Goal: Check status: Check status

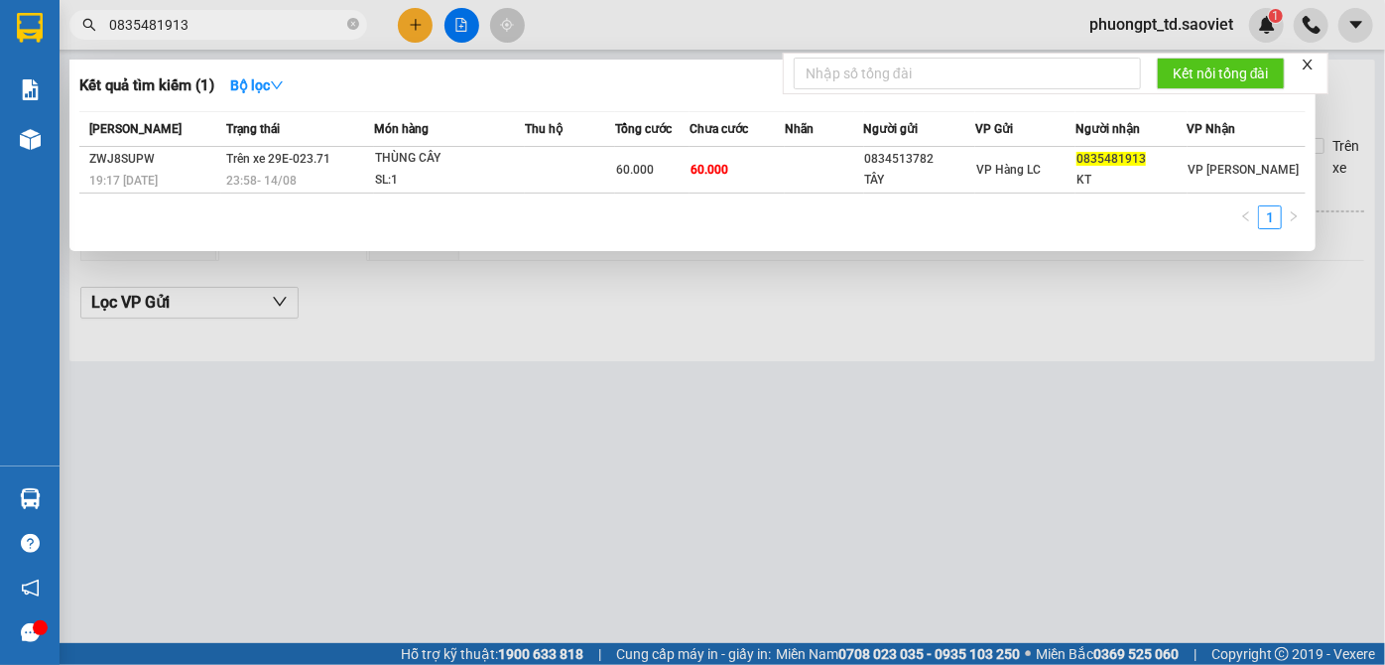
click at [224, 32] on input "0835481913" at bounding box center [226, 25] width 234 height 22
paste input "962893828"
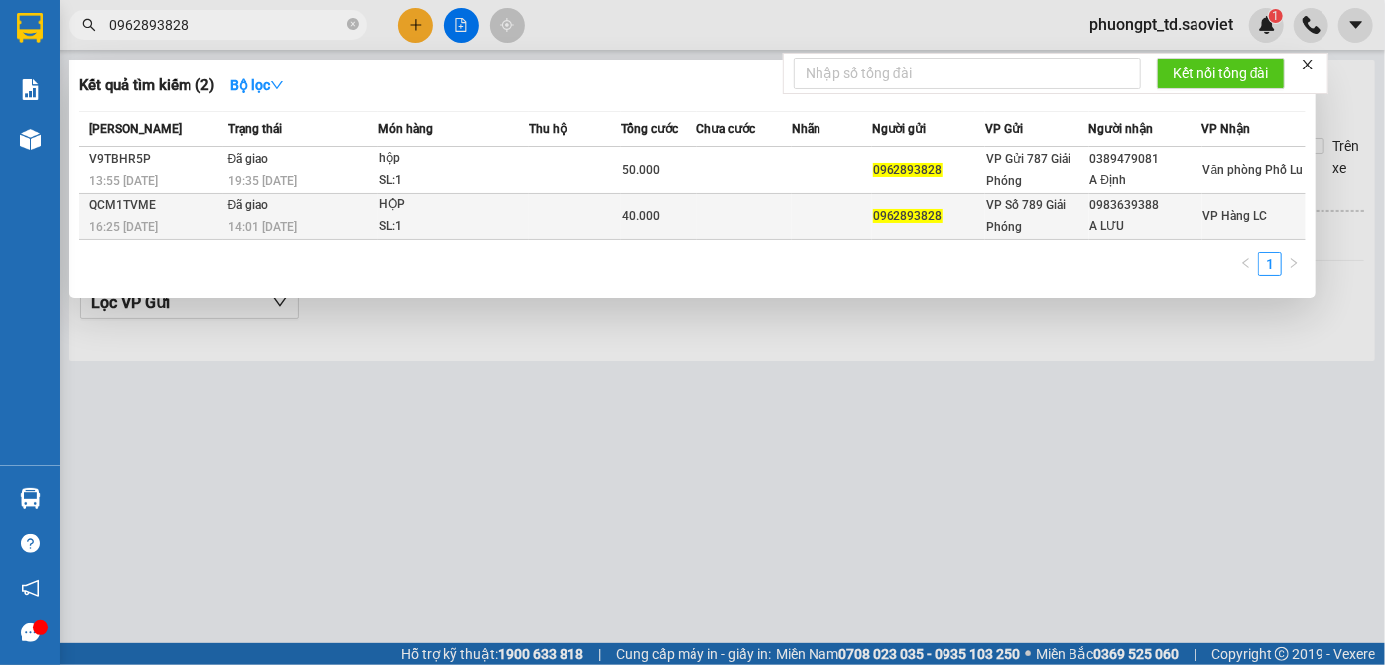
type input "0962893828"
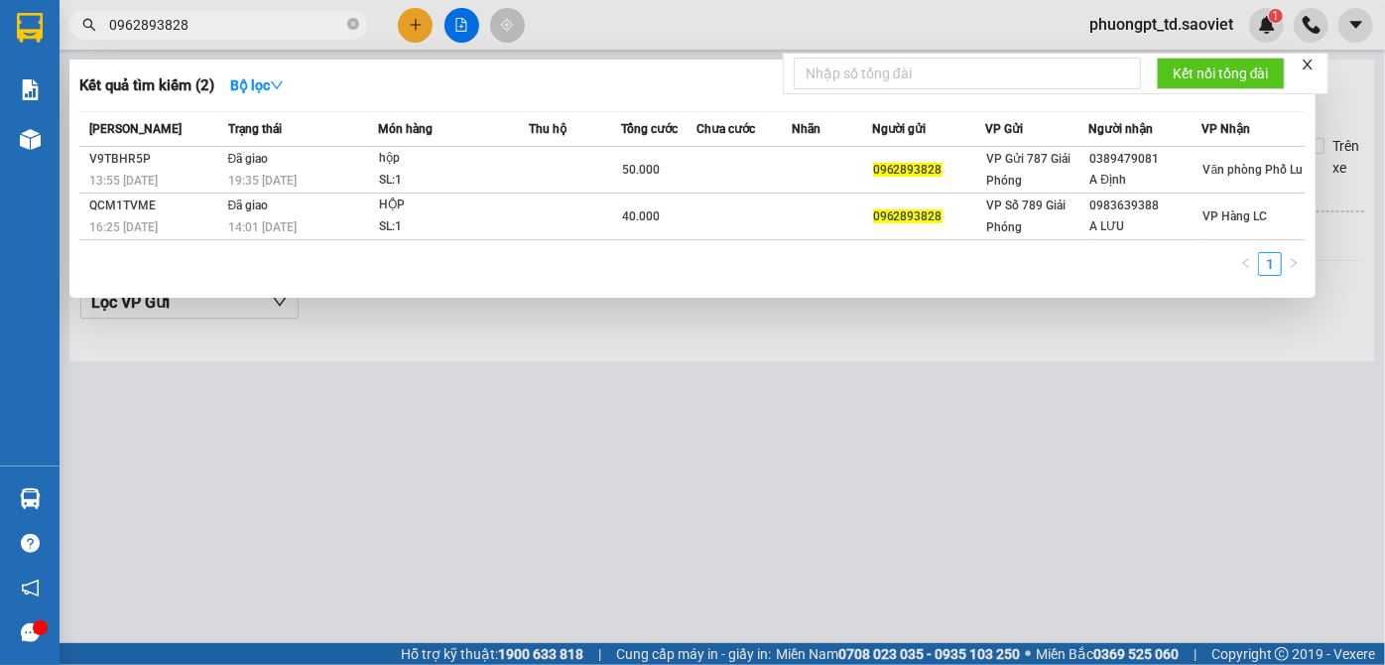
click at [258, 28] on input "0962893828" at bounding box center [226, 25] width 234 height 22
click at [352, 28] on icon "close-circle" at bounding box center [353, 24] width 12 height 12
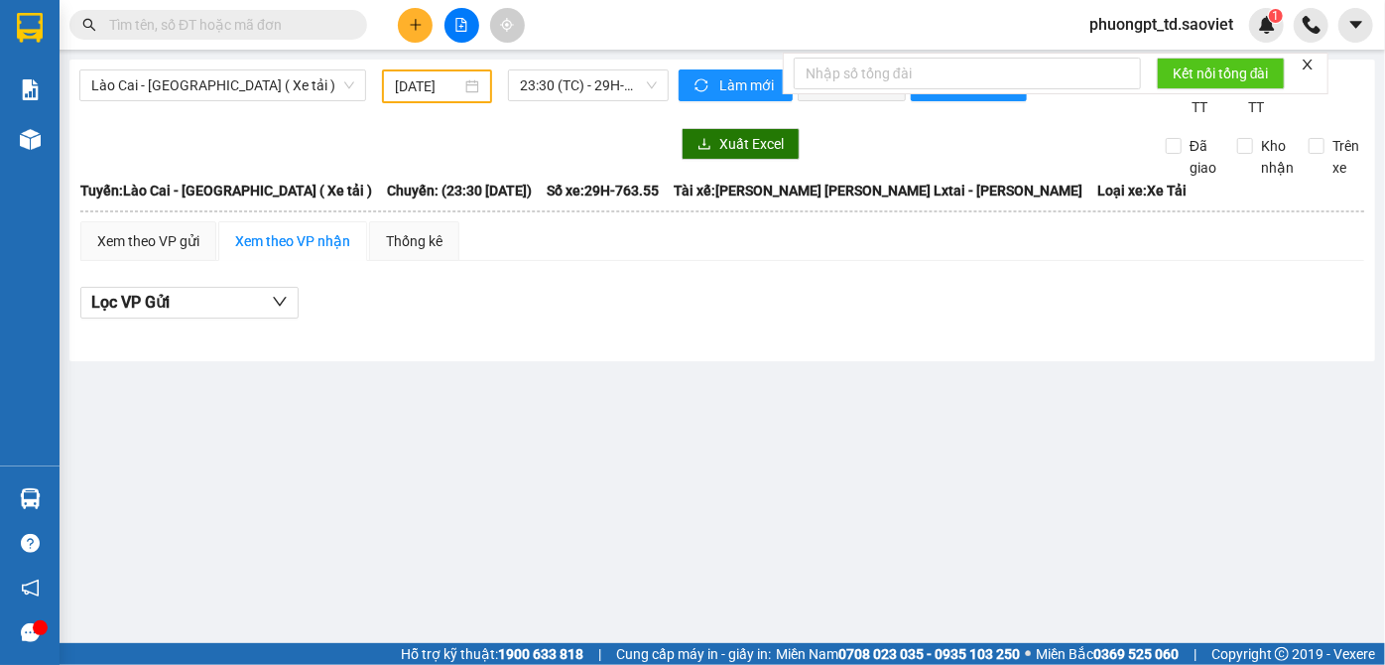
click at [292, 26] on input "text" at bounding box center [226, 25] width 234 height 22
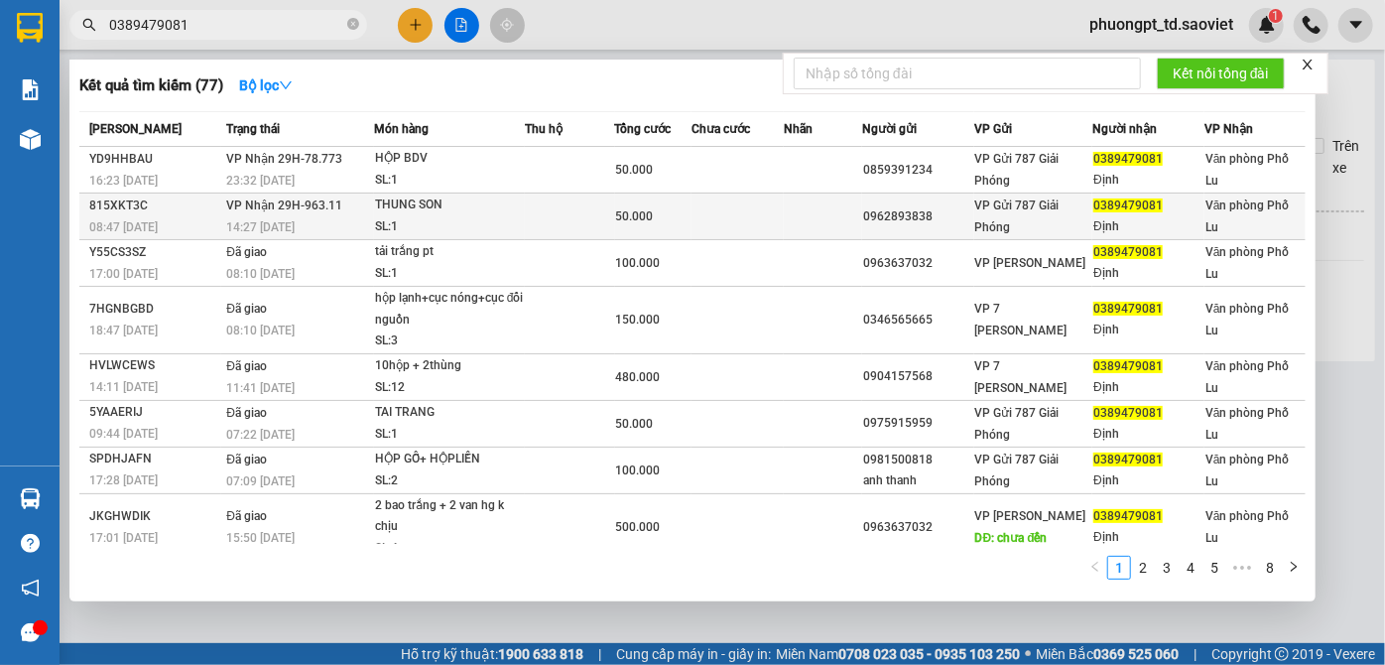
type input "0389479081"
click at [333, 223] on div "14:27 [DATE]" at bounding box center [299, 227] width 147 height 22
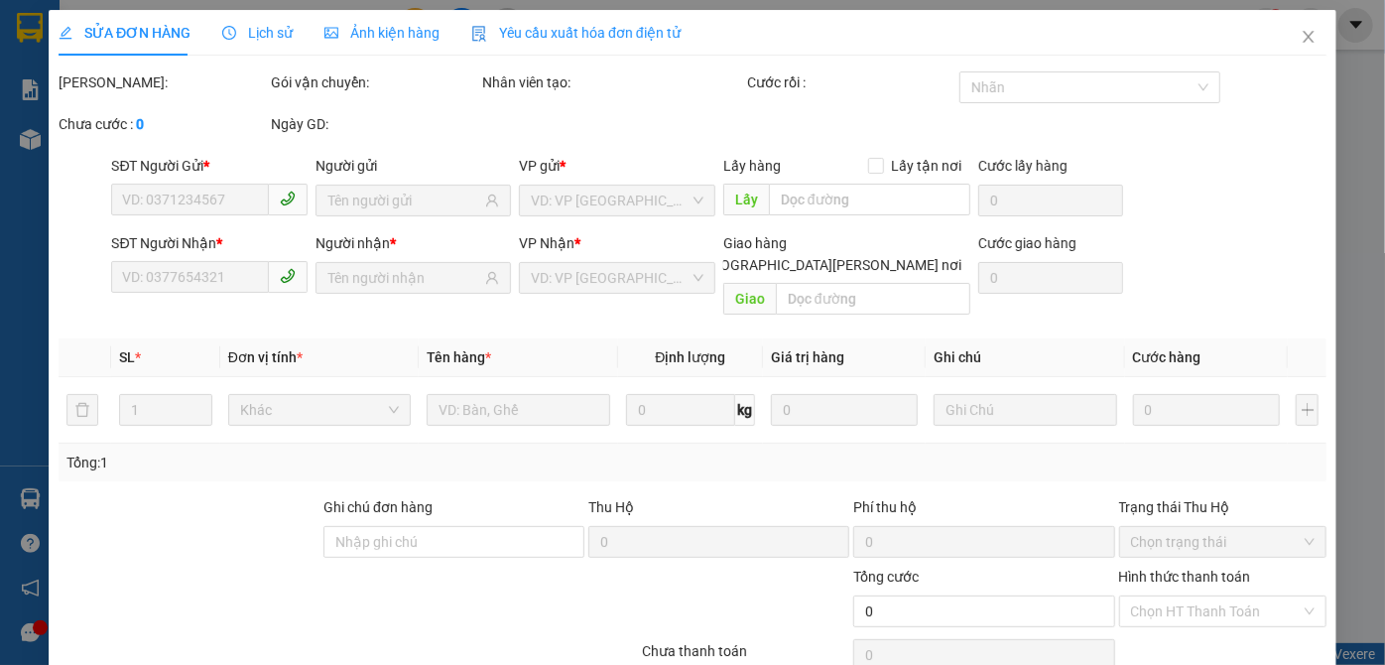
type input "0962893838"
type input "0389479081"
type input "Định"
type input "50.000"
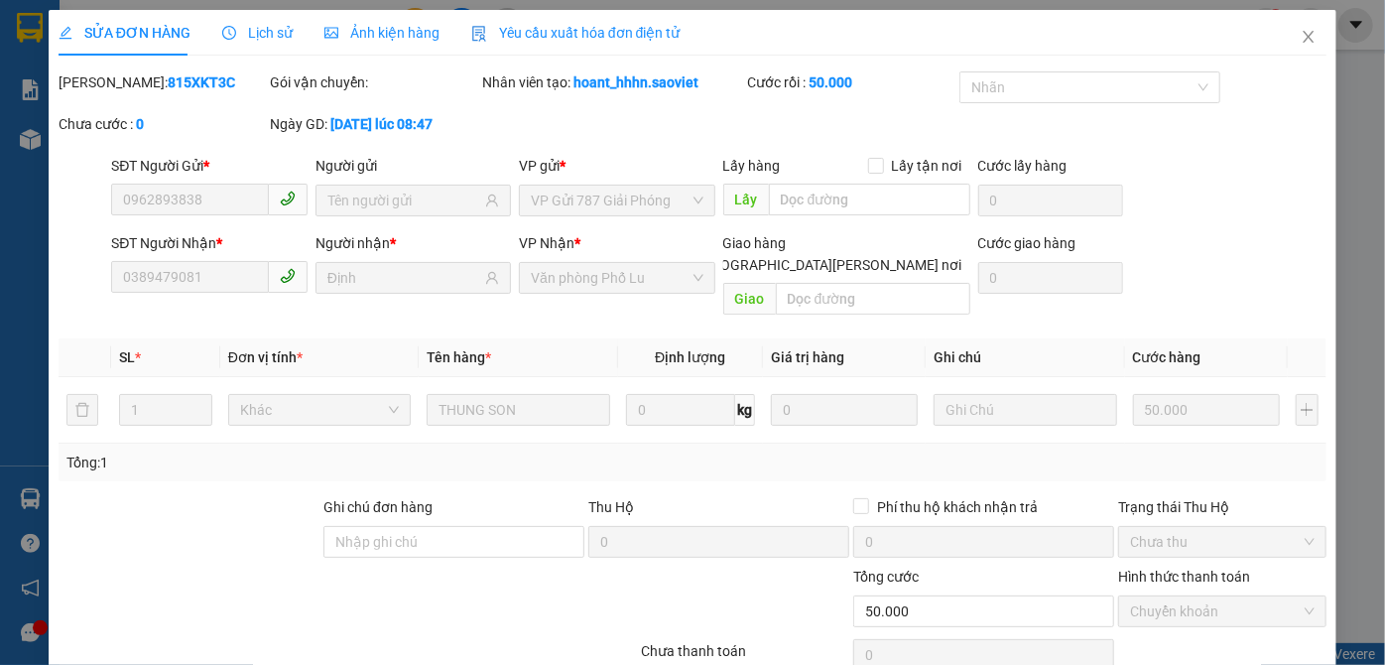
click at [246, 41] on span "Lịch sử" at bounding box center [257, 33] width 70 height 16
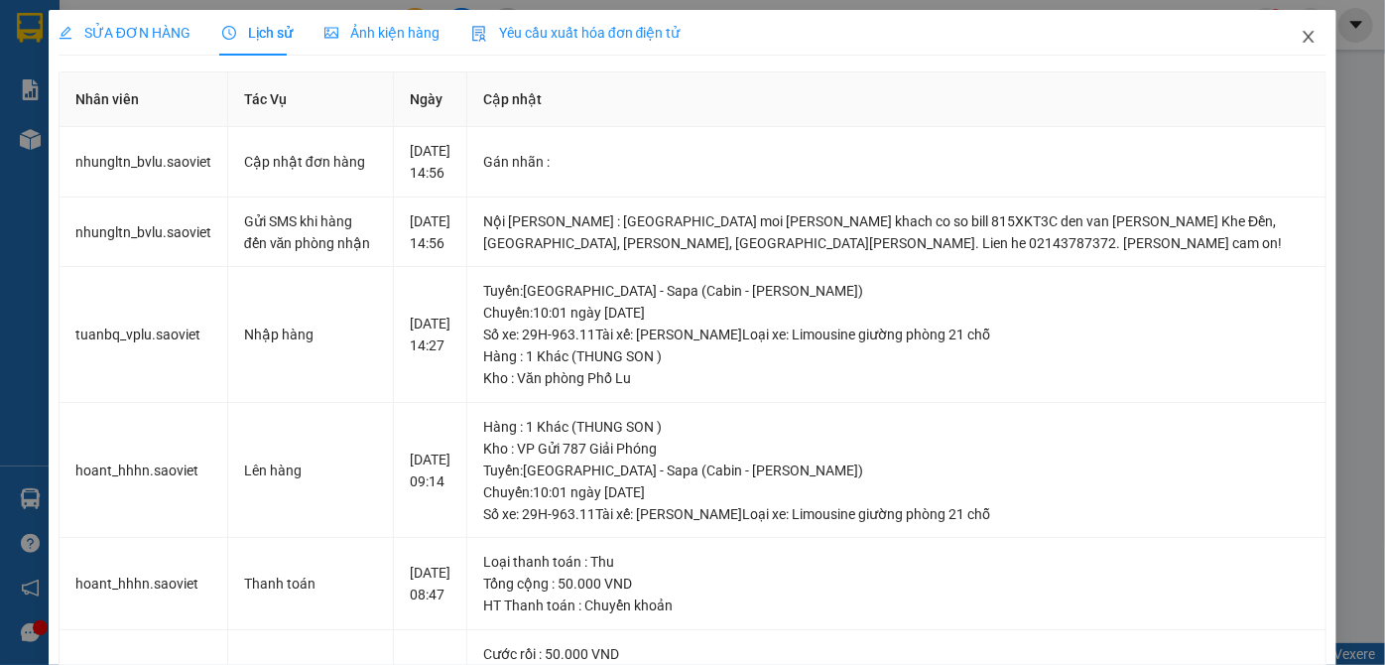
click at [1286, 43] on span "Close" at bounding box center [1309, 38] width 56 height 56
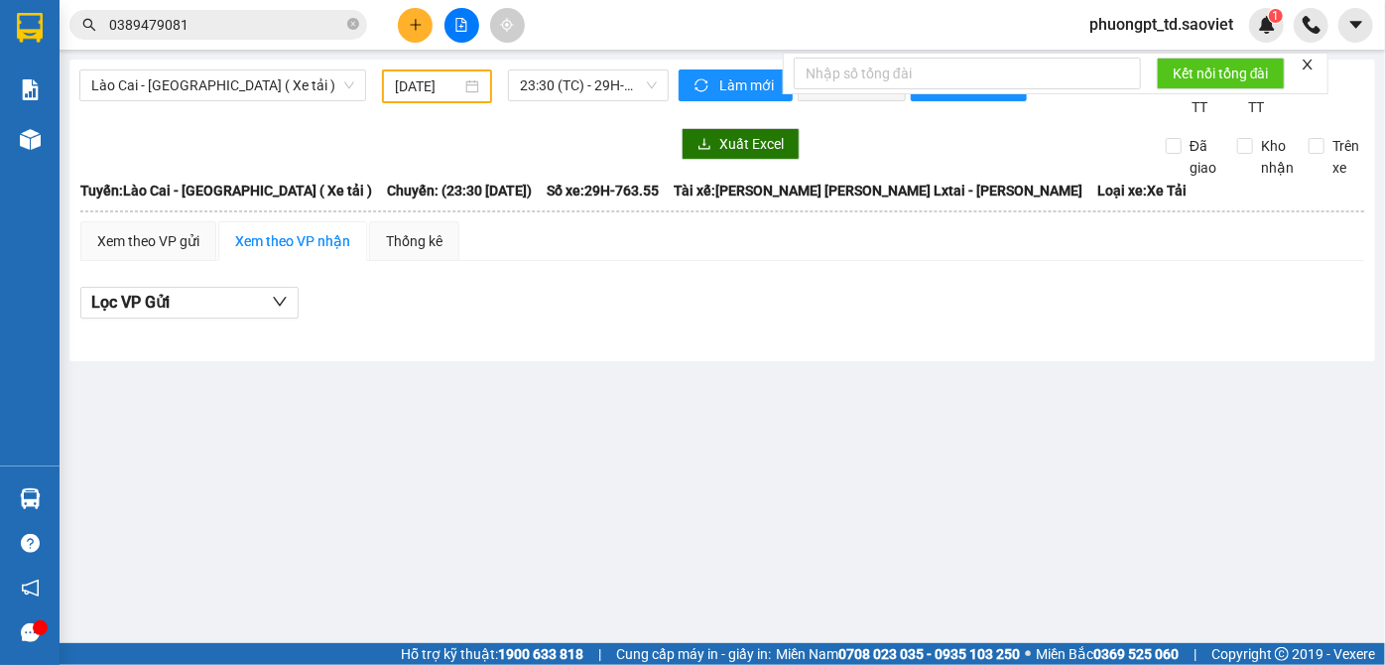
drag, startPoint x: 246, startPoint y: 16, endPoint x: 248, endPoint y: 27, distance: 11.1
click at [247, 22] on input "0389479081" at bounding box center [226, 25] width 234 height 22
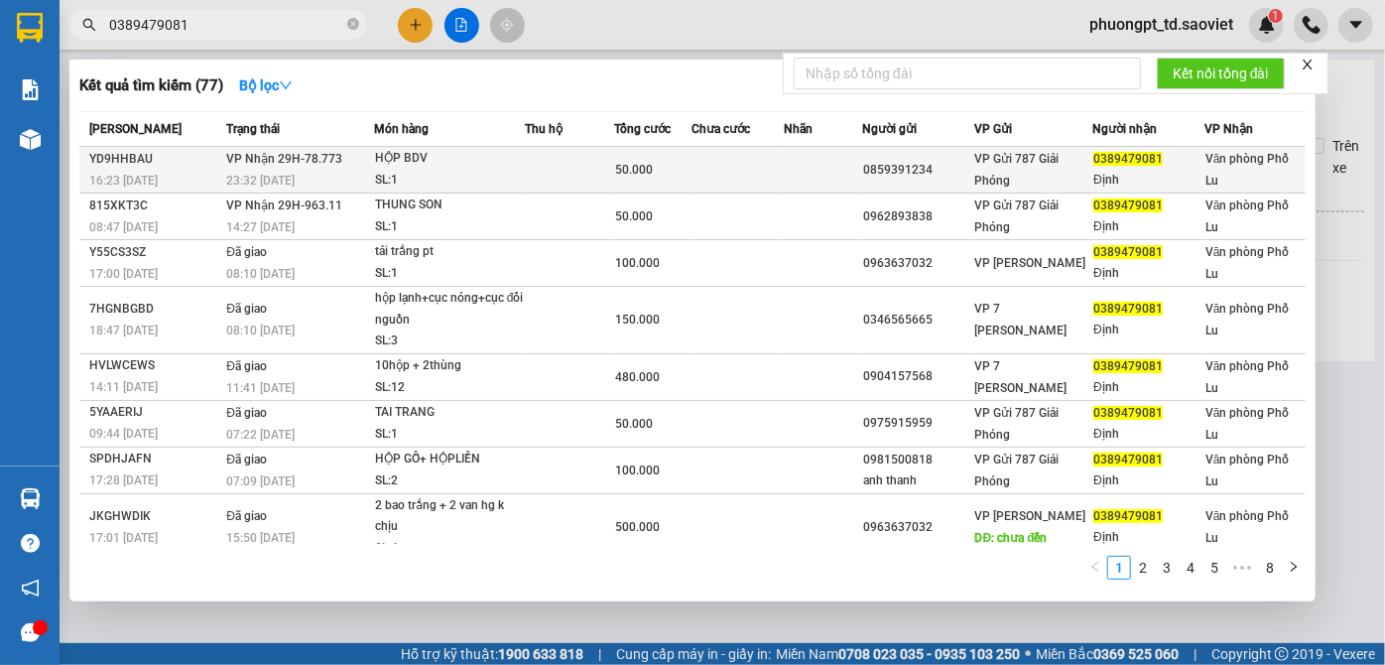
click at [291, 166] on span "[PERSON_NAME] 29H-78.773" at bounding box center [284, 159] width 116 height 14
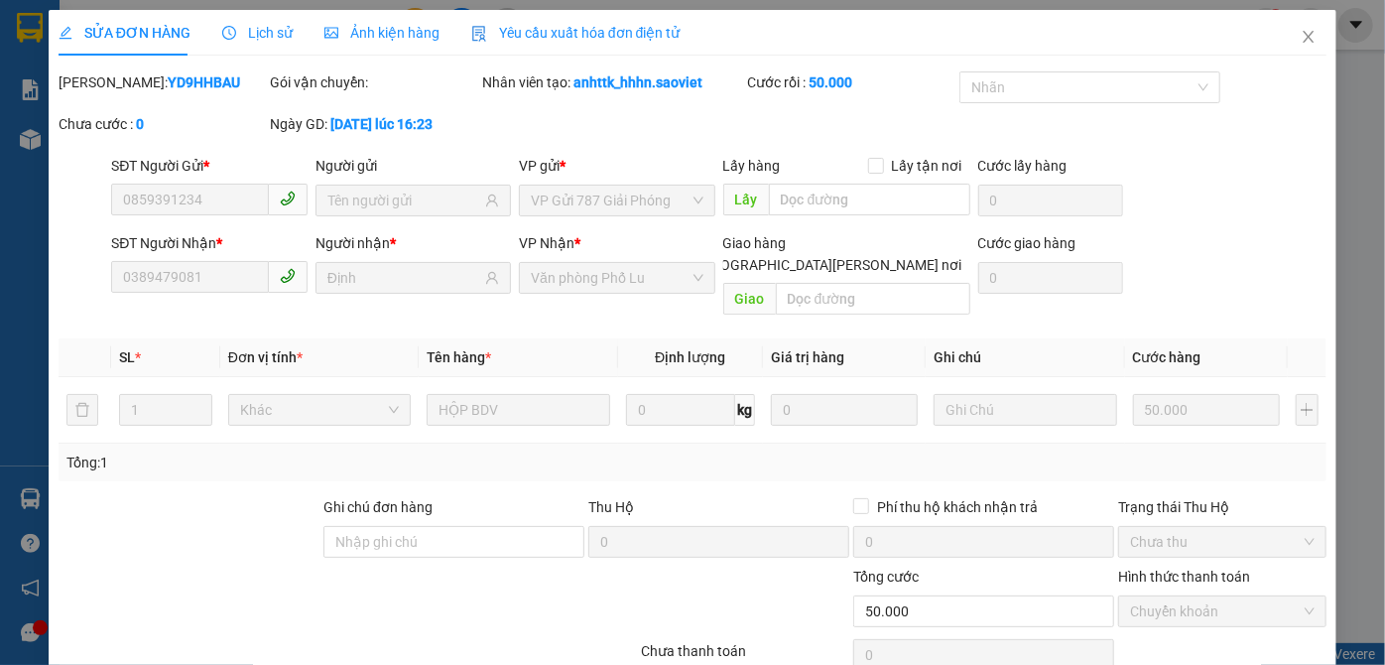
click at [267, 37] on span "Lịch sử" at bounding box center [257, 33] width 70 height 16
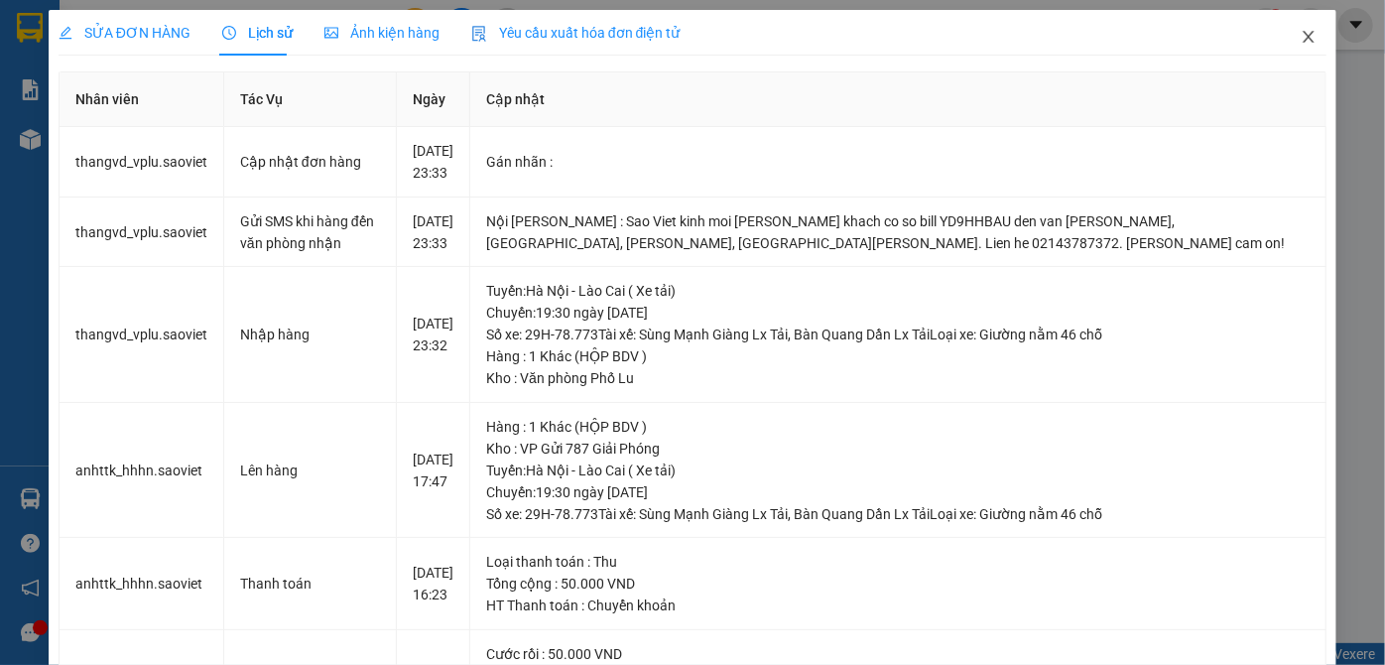
click at [1301, 38] on icon "close" at bounding box center [1309, 37] width 16 height 16
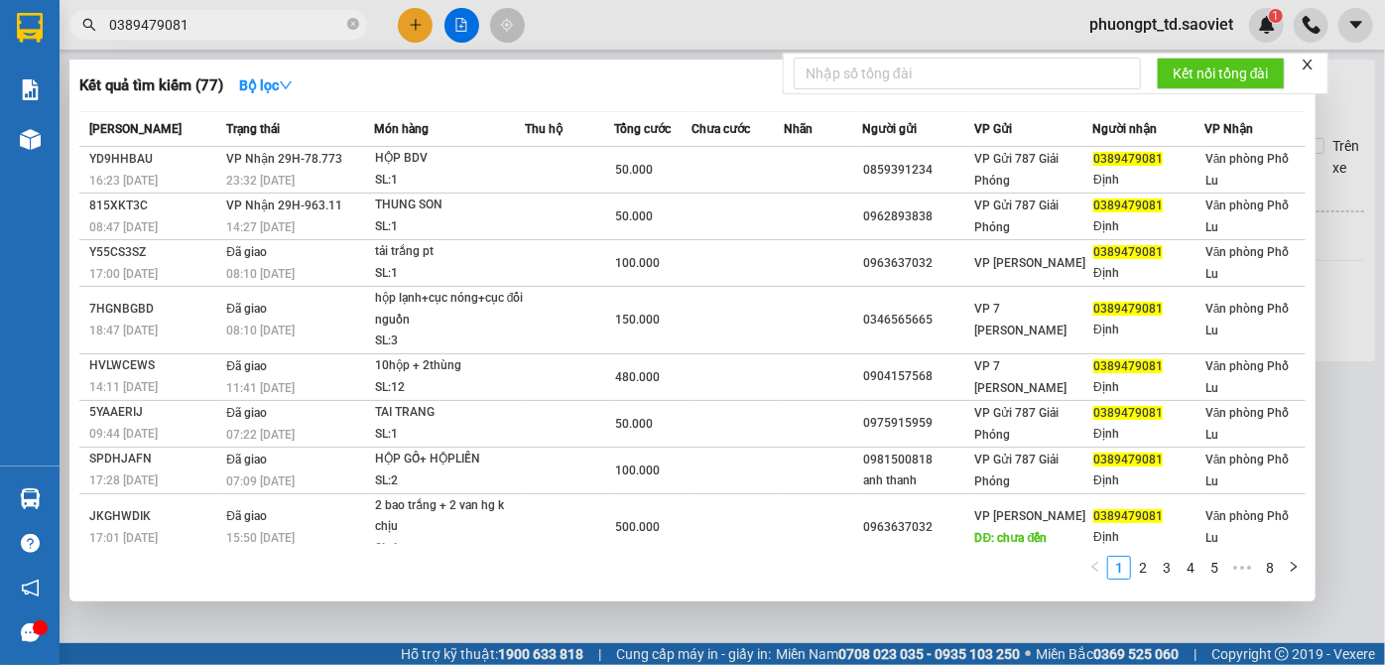
click at [199, 27] on input "0389479081" at bounding box center [226, 25] width 234 height 22
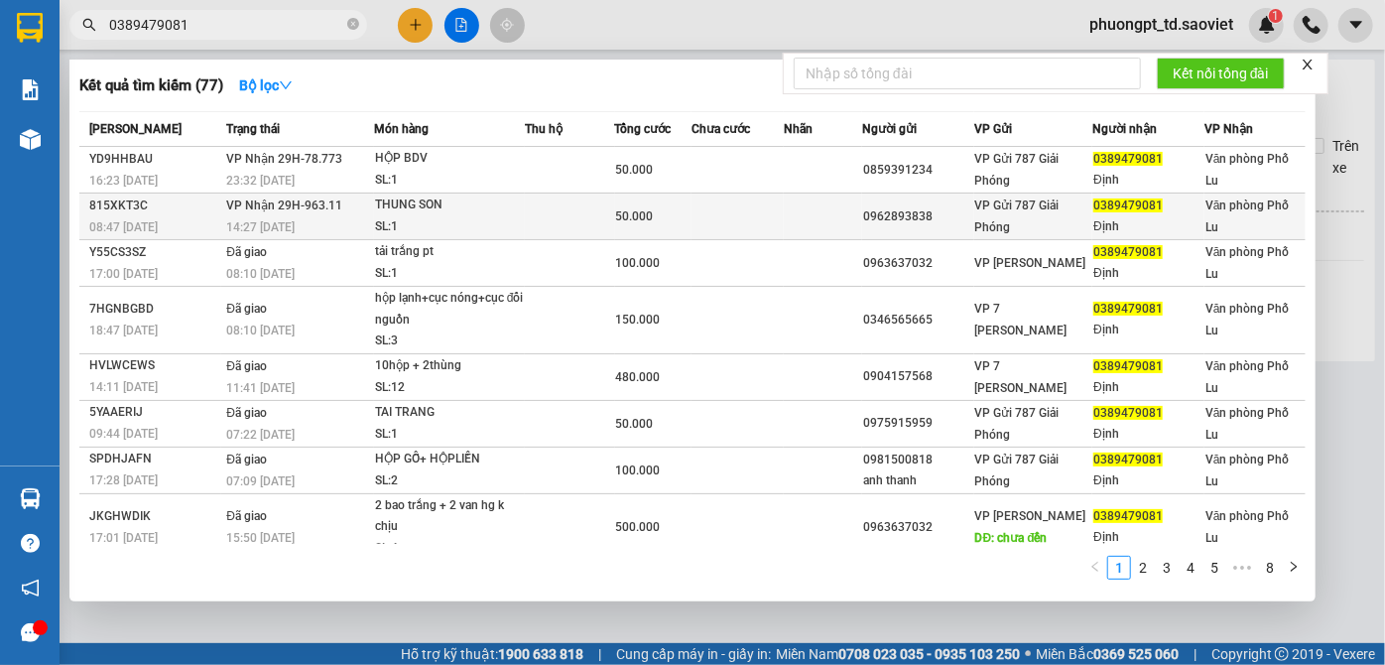
click at [226, 201] on span "[PERSON_NAME] 29H-963.11" at bounding box center [284, 205] width 116 height 14
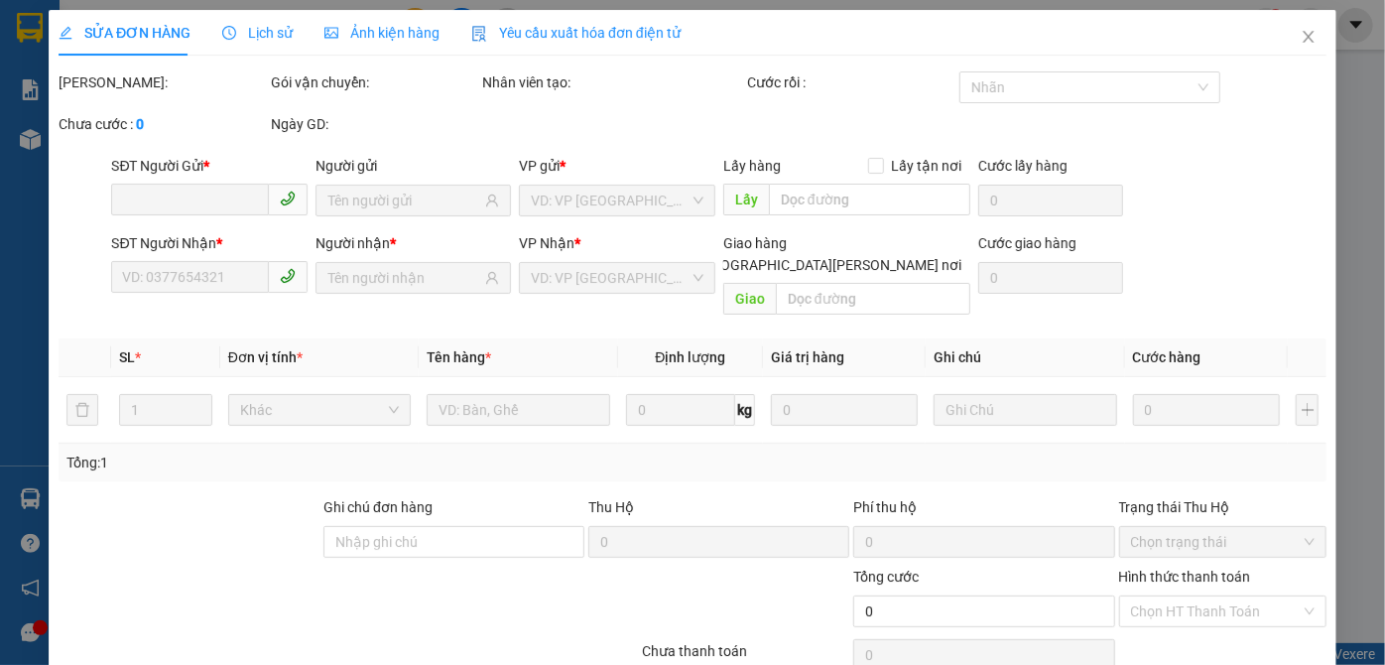
type input "0962893838"
type input "0389479081"
type input "Định"
type input "50.000"
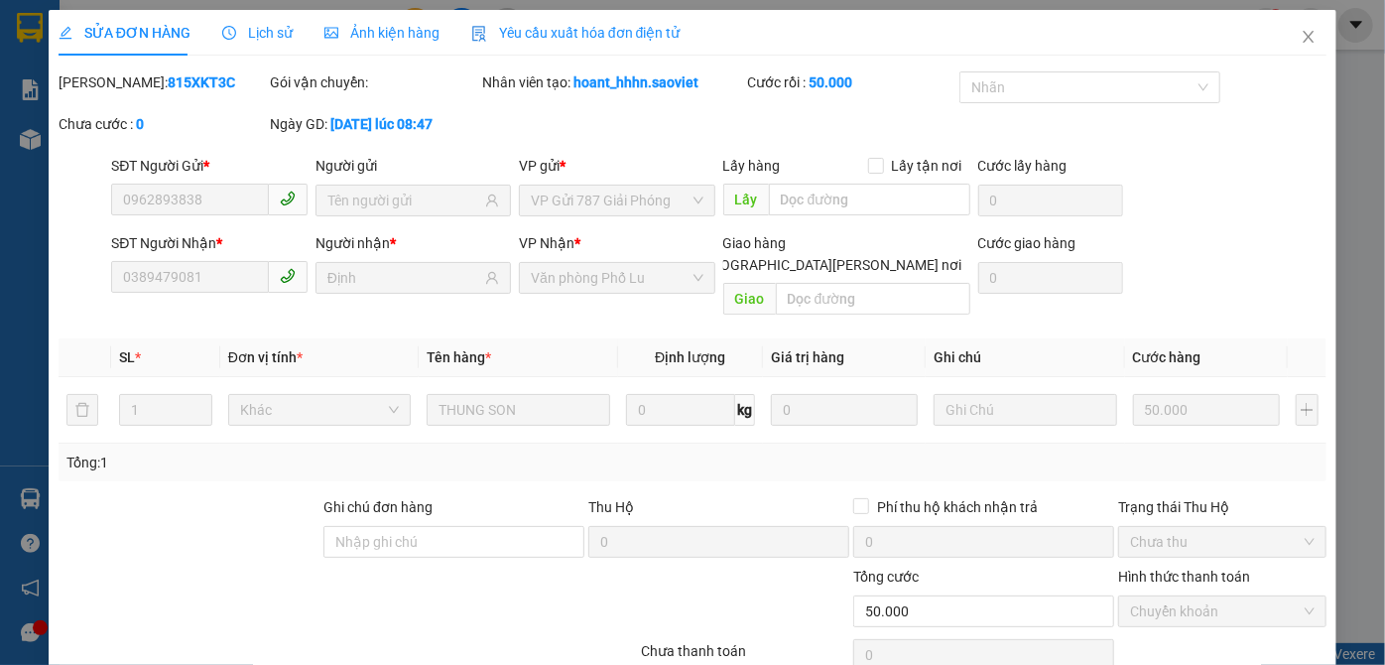
click at [267, 28] on span "Lịch sử" at bounding box center [257, 33] width 70 height 16
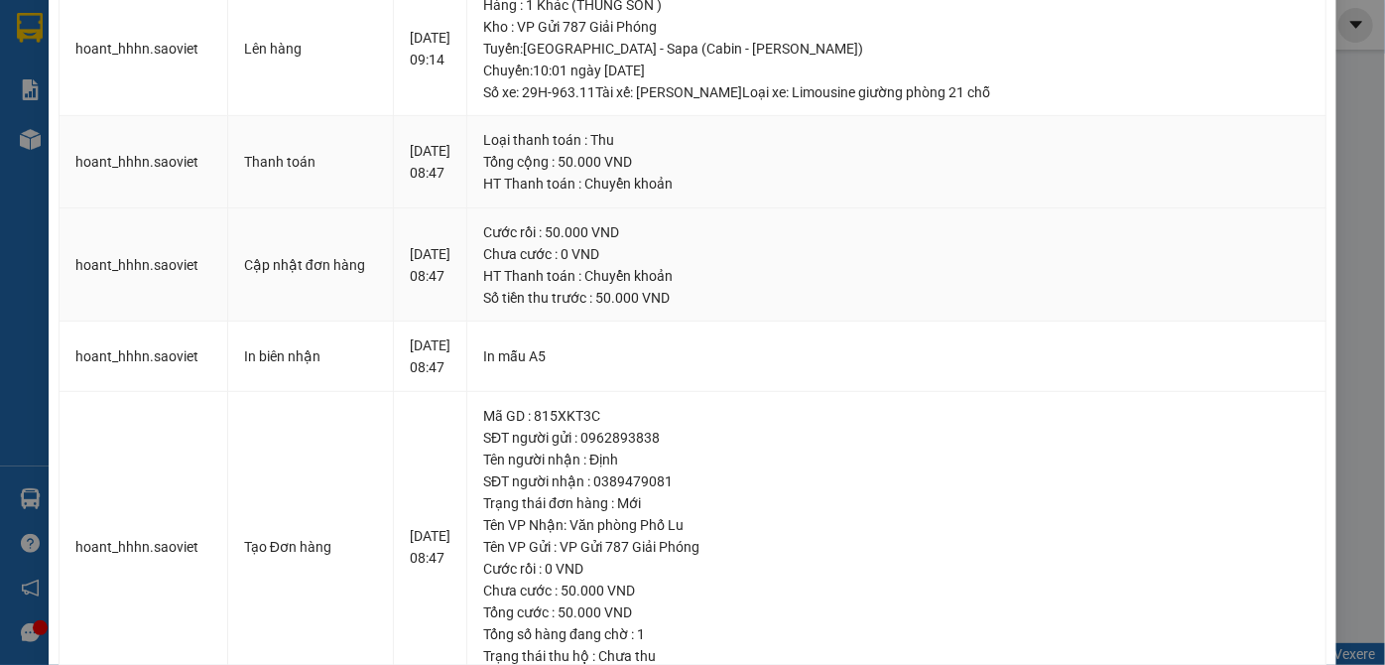
scroll to position [451, 0]
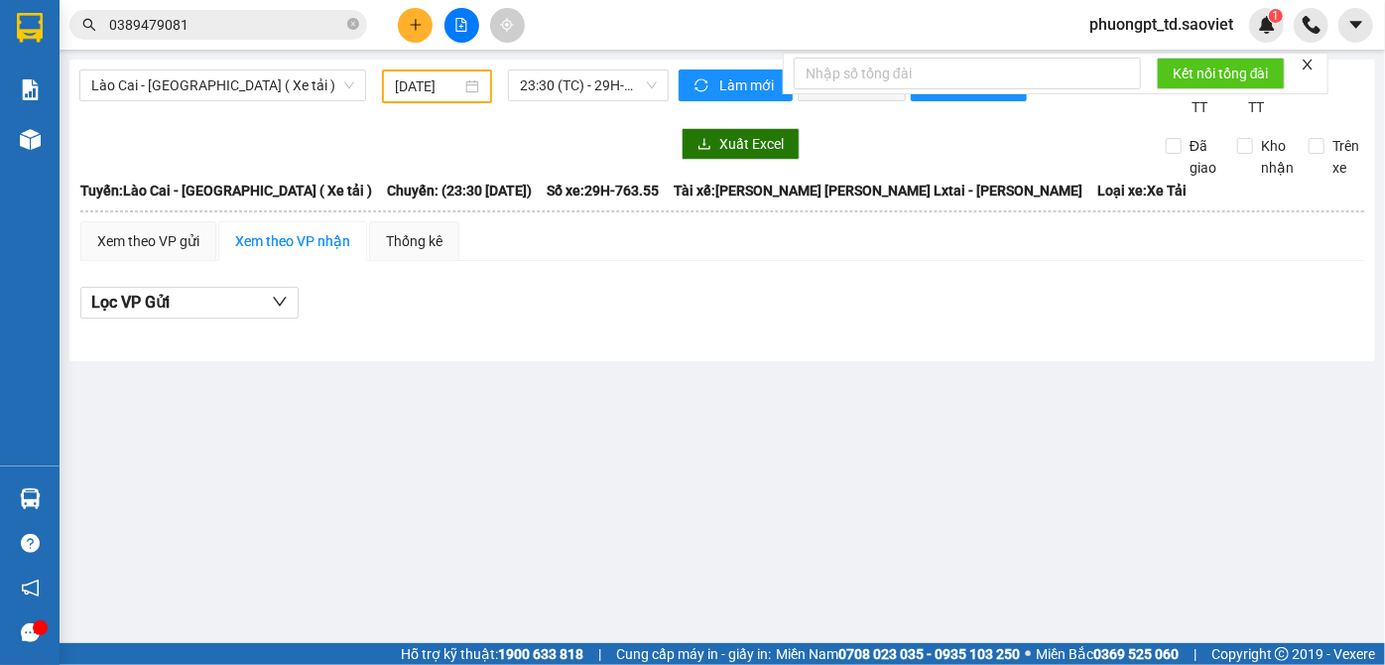
click at [237, 28] on input "0389479081" at bounding box center [226, 25] width 234 height 22
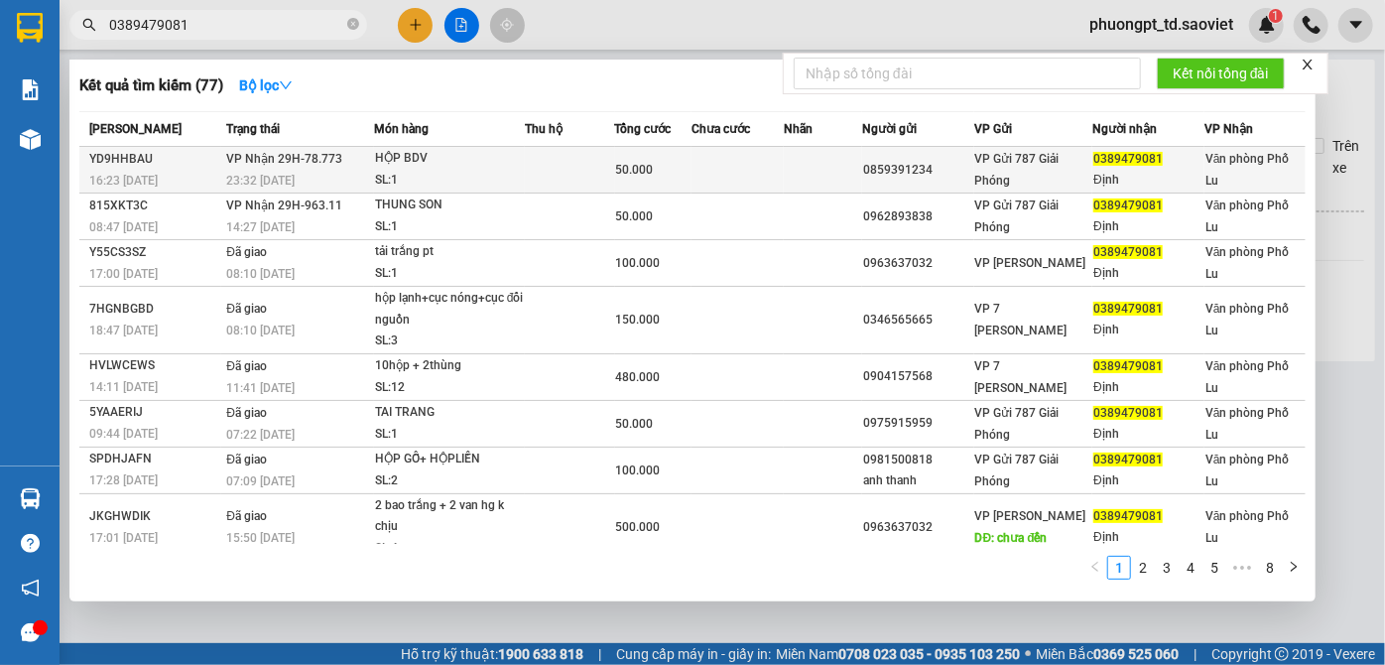
click at [310, 166] on span "[PERSON_NAME] 29H-78.773" at bounding box center [284, 158] width 116 height 16
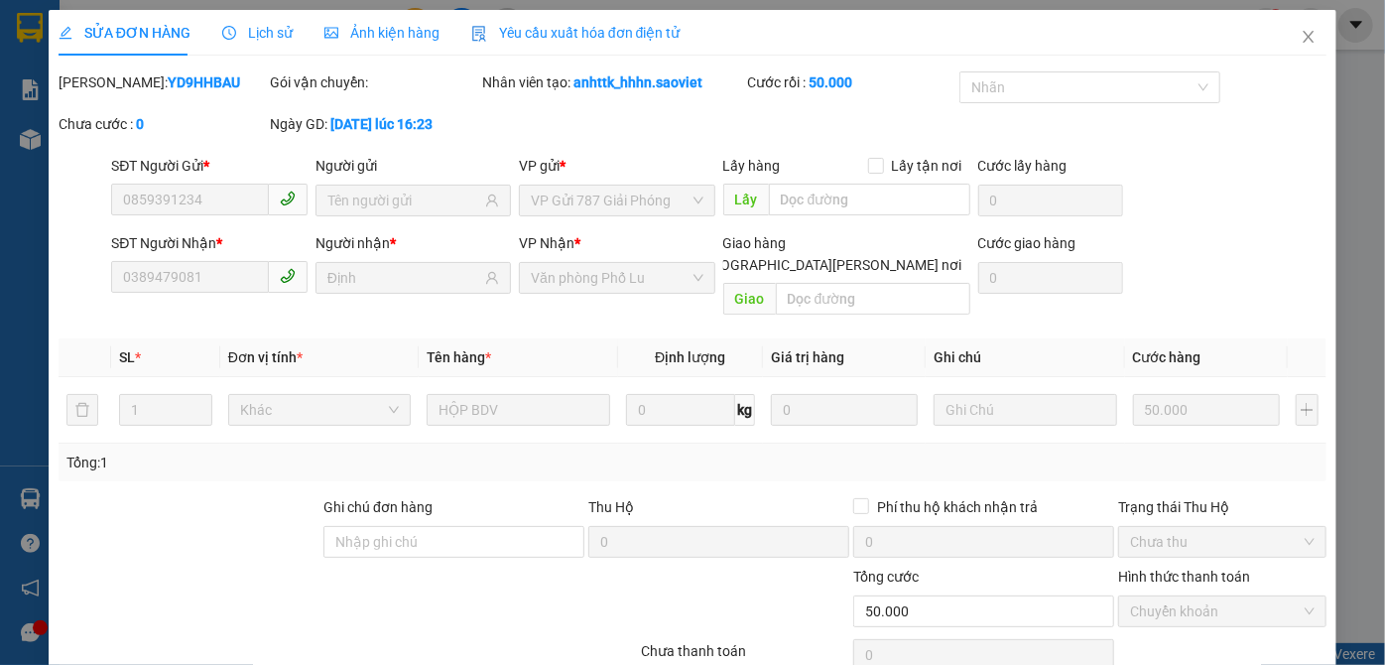
click at [243, 22] on div "Lịch sử" at bounding box center [257, 33] width 70 height 22
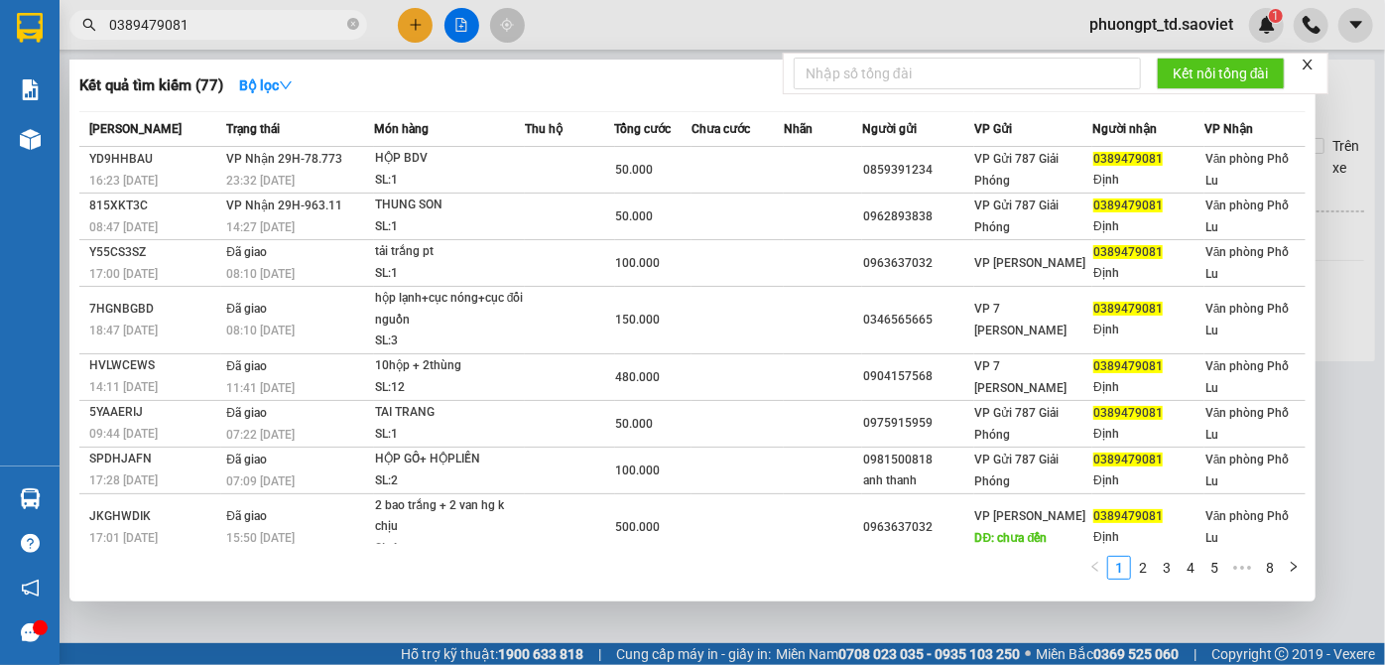
click at [200, 27] on input "0389479081" at bounding box center [226, 25] width 234 height 22
